Goal: Answer question/provide support: Share knowledge or assist other users

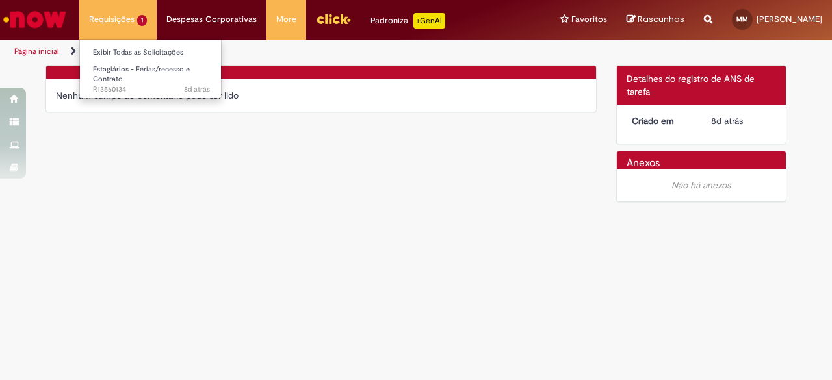
click at [124, 16] on li "Requisições 1 Exibir Todas as Solicitações Estagiários - Férias/recesso e Contr…" at bounding box center [117, 19] width 77 height 39
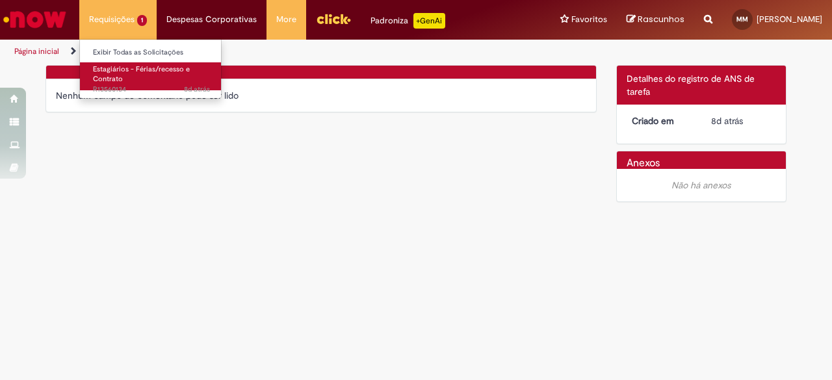
click at [126, 63] on link "Estagiários - Férias/recesso e Contrato 8d atrás 8 dias atrás R13560134" at bounding box center [151, 76] width 143 height 28
click at [125, 68] on span "Estagiários - Férias/recesso e Contrato" at bounding box center [141, 74] width 97 height 20
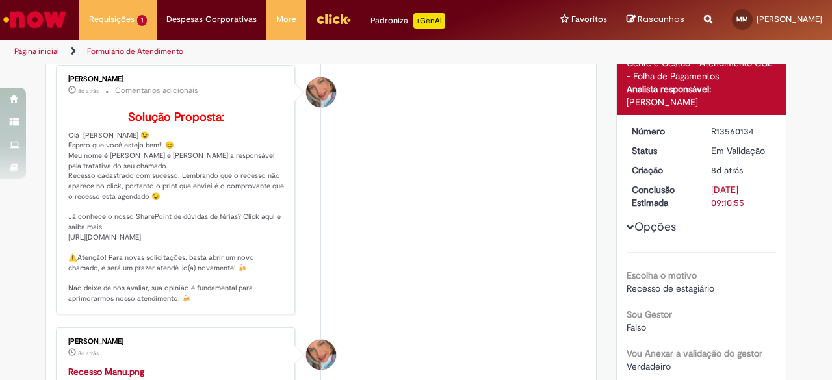
scroll to position [127, 0]
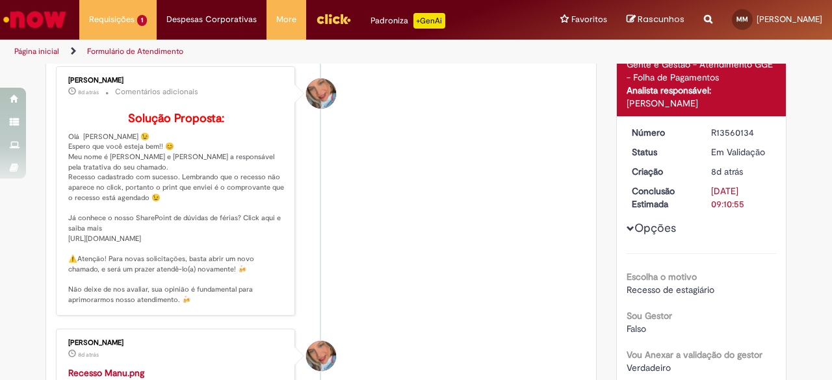
click at [627, 230] on span "Opções para R13560134" at bounding box center [631, 229] width 8 height 8
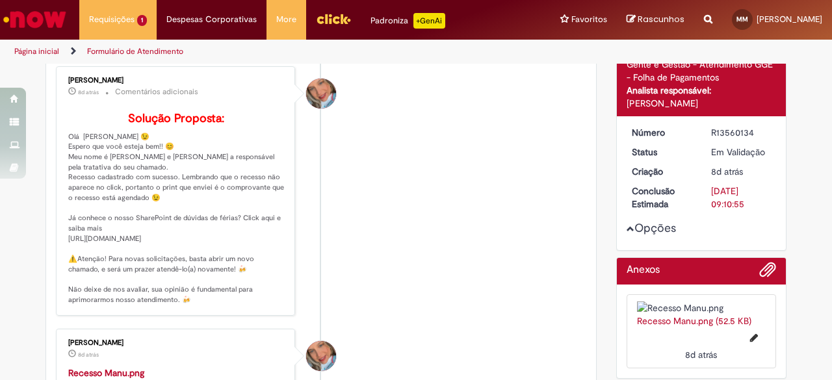
click at [627, 230] on span "Opções para R13560134" at bounding box center [631, 229] width 8 height 8
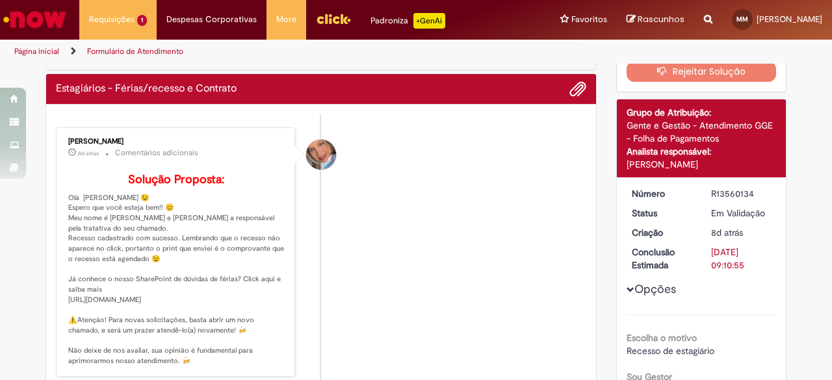
scroll to position [0, 0]
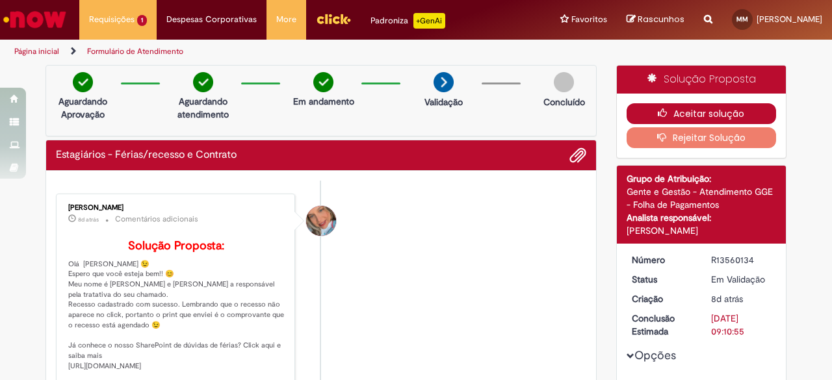
click at [705, 109] on button "Aceitar solução" at bounding box center [702, 113] width 150 height 21
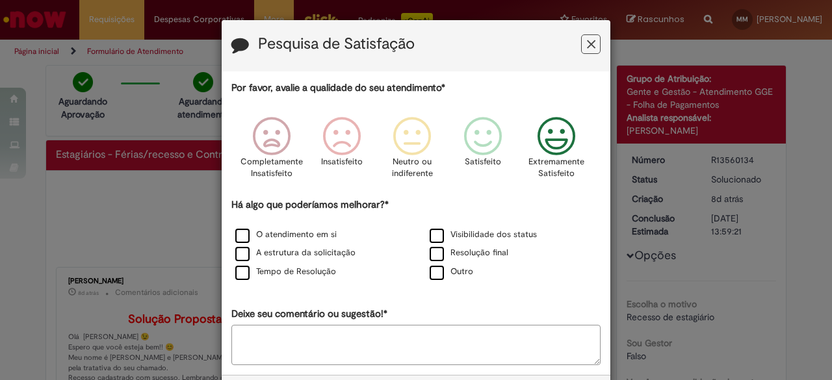
click at [548, 133] on icon "Feedback" at bounding box center [557, 136] width 49 height 39
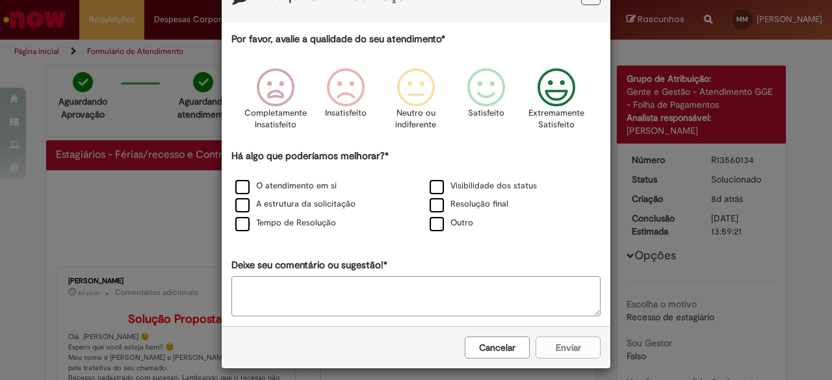
scroll to position [56, 0]
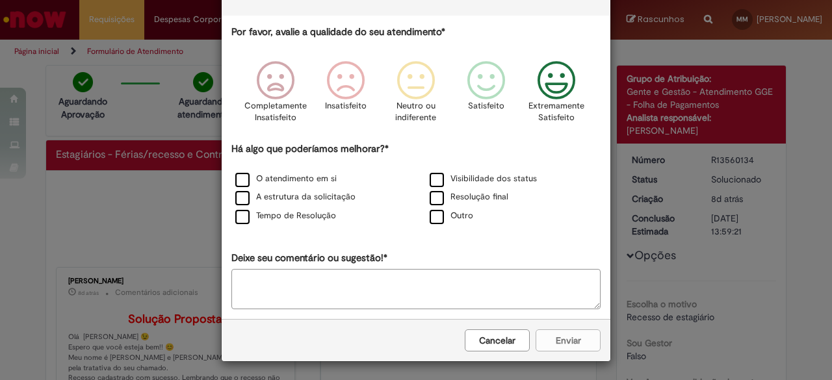
click at [463, 291] on textarea "Deixe seu comentário ou sugestão!*" at bounding box center [416, 289] width 369 height 40
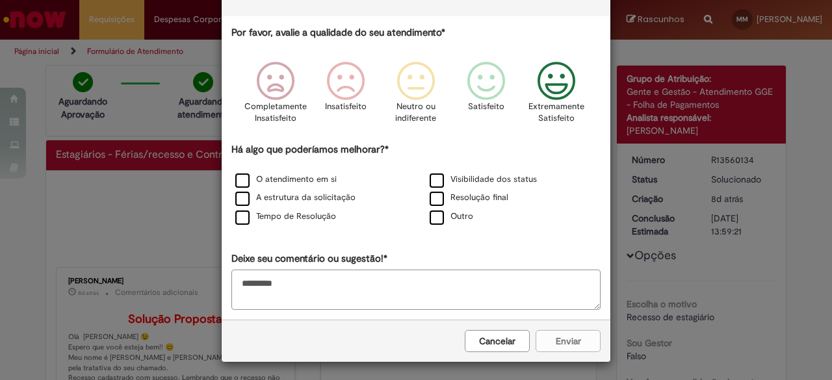
type textarea "*********"
click at [553, 90] on icon "Feedback" at bounding box center [557, 81] width 49 height 39
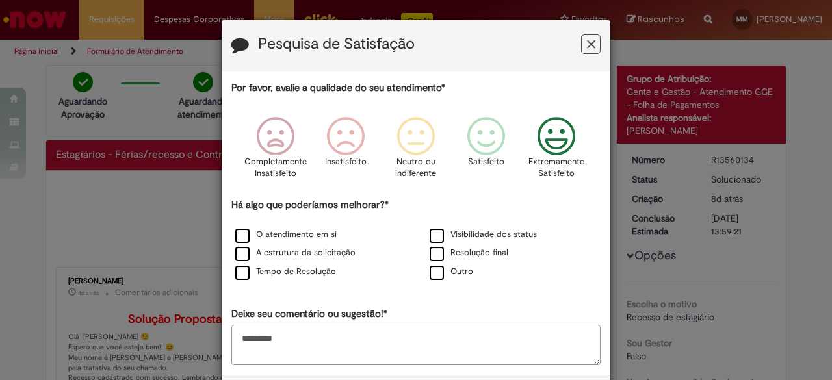
scroll to position [56, 0]
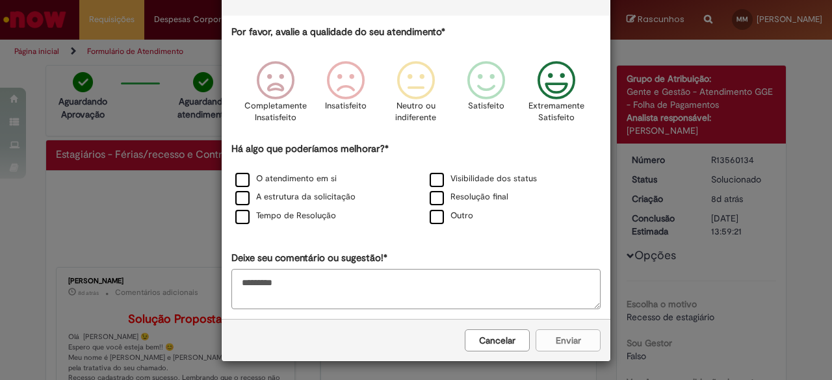
click at [430, 205] on div "Resolução final" at bounding box center [513, 198] width 192 height 16
click at [378, 145] on div "Há algo que poderíamos melhorar?* O atendimento em si Visibilidade dos status A…" at bounding box center [416, 184] width 369 height 84
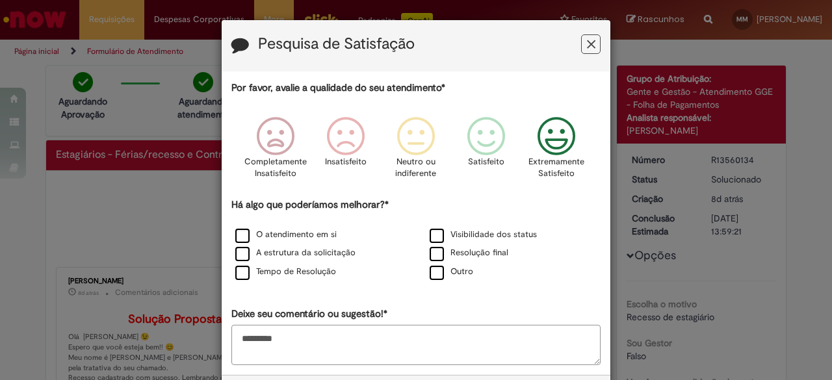
click at [581, 45] on button "Feedback" at bounding box center [591, 44] width 20 height 20
